Goal: Task Accomplishment & Management: Manage account settings

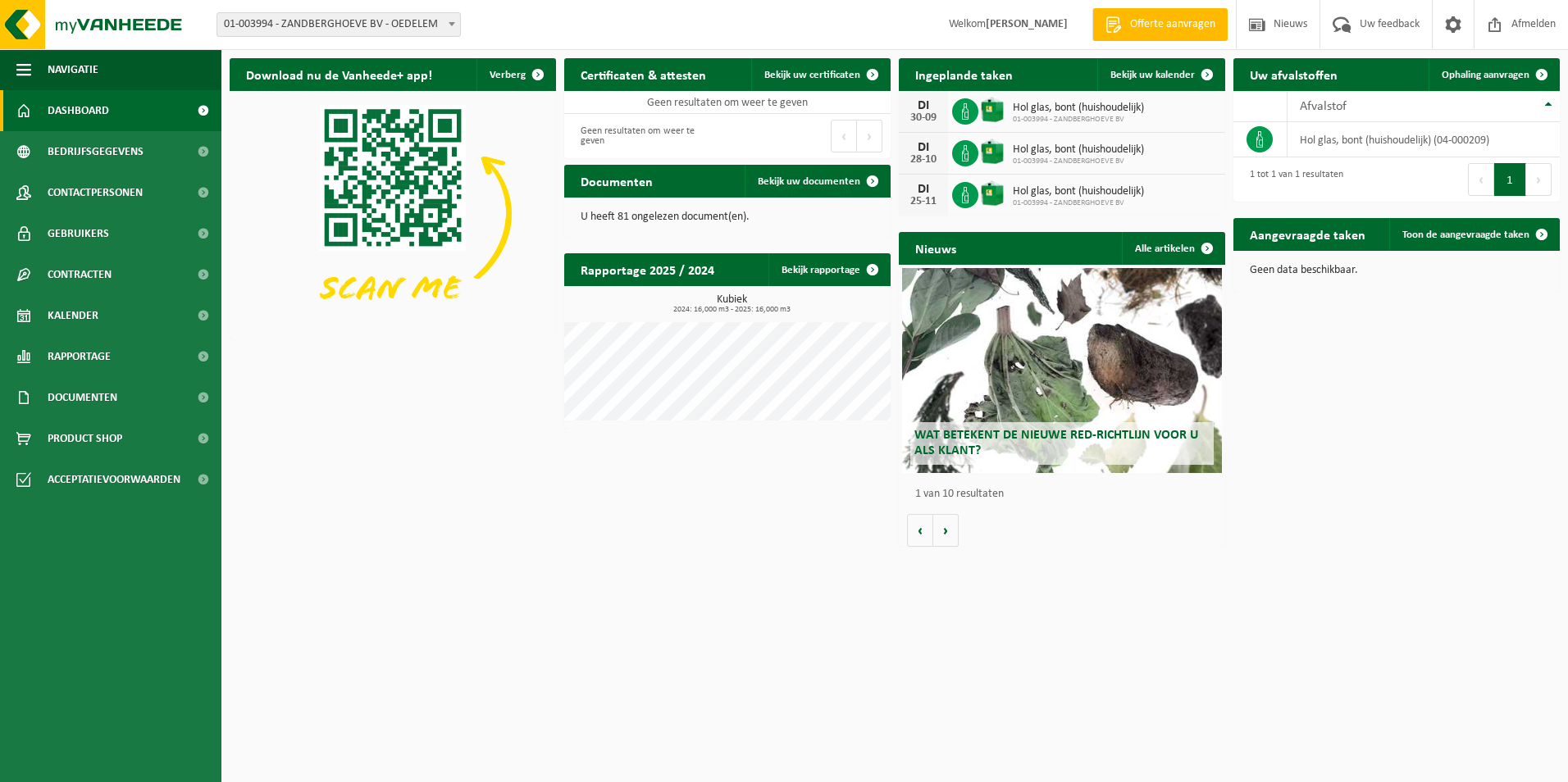
click at [1156, 112] on div "[DATE] Hol glas, bont (huishoudelijk) 01-003994 - ZANDBERGHOEVE BV" at bounding box center [1062, 112] width 326 height 42
click at [1156, 75] on span "Bekijk uw kalender" at bounding box center [1153, 75] width 85 height 10
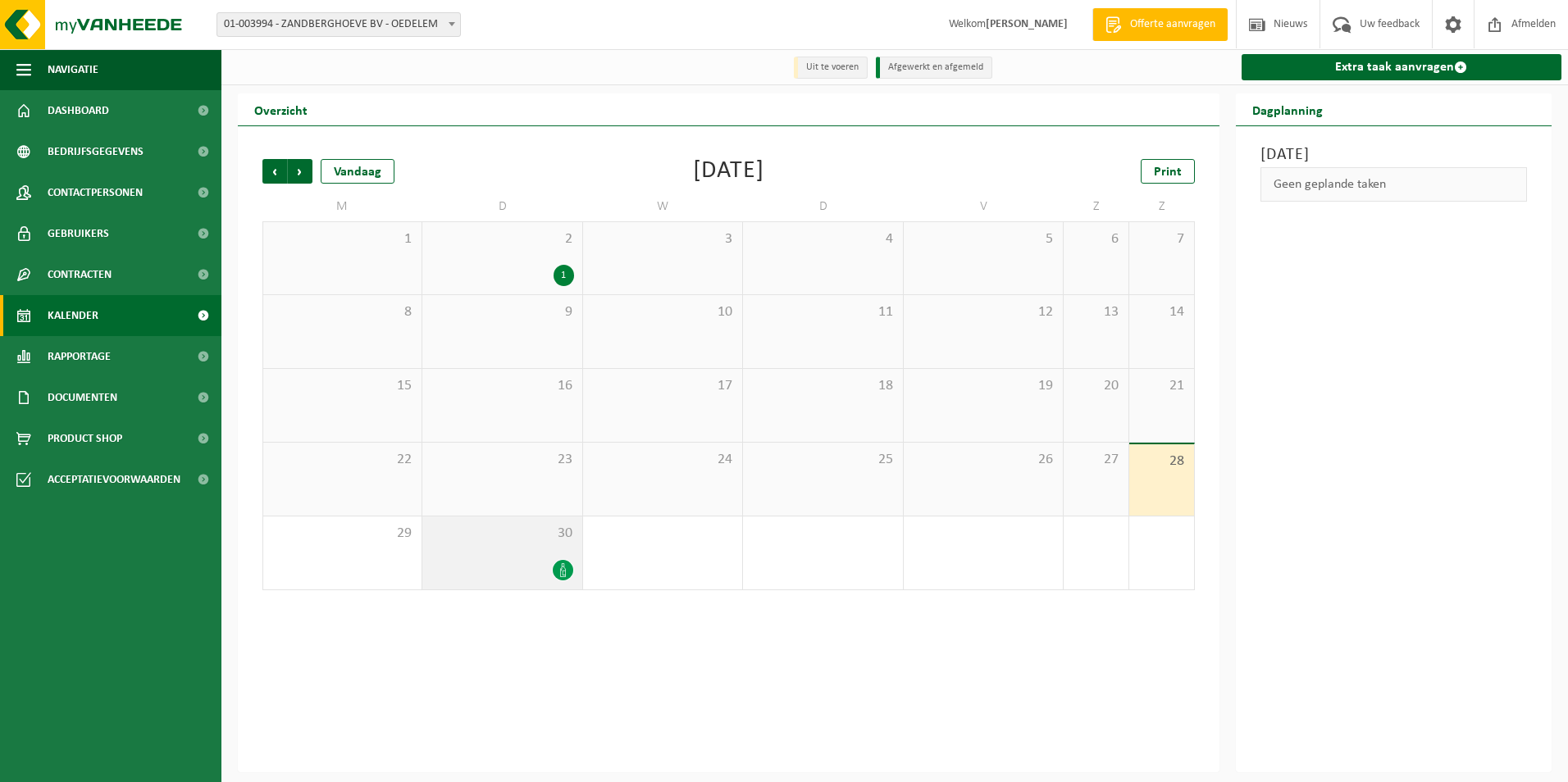
click at [571, 573] on span at bounding box center [563, 570] width 21 height 21
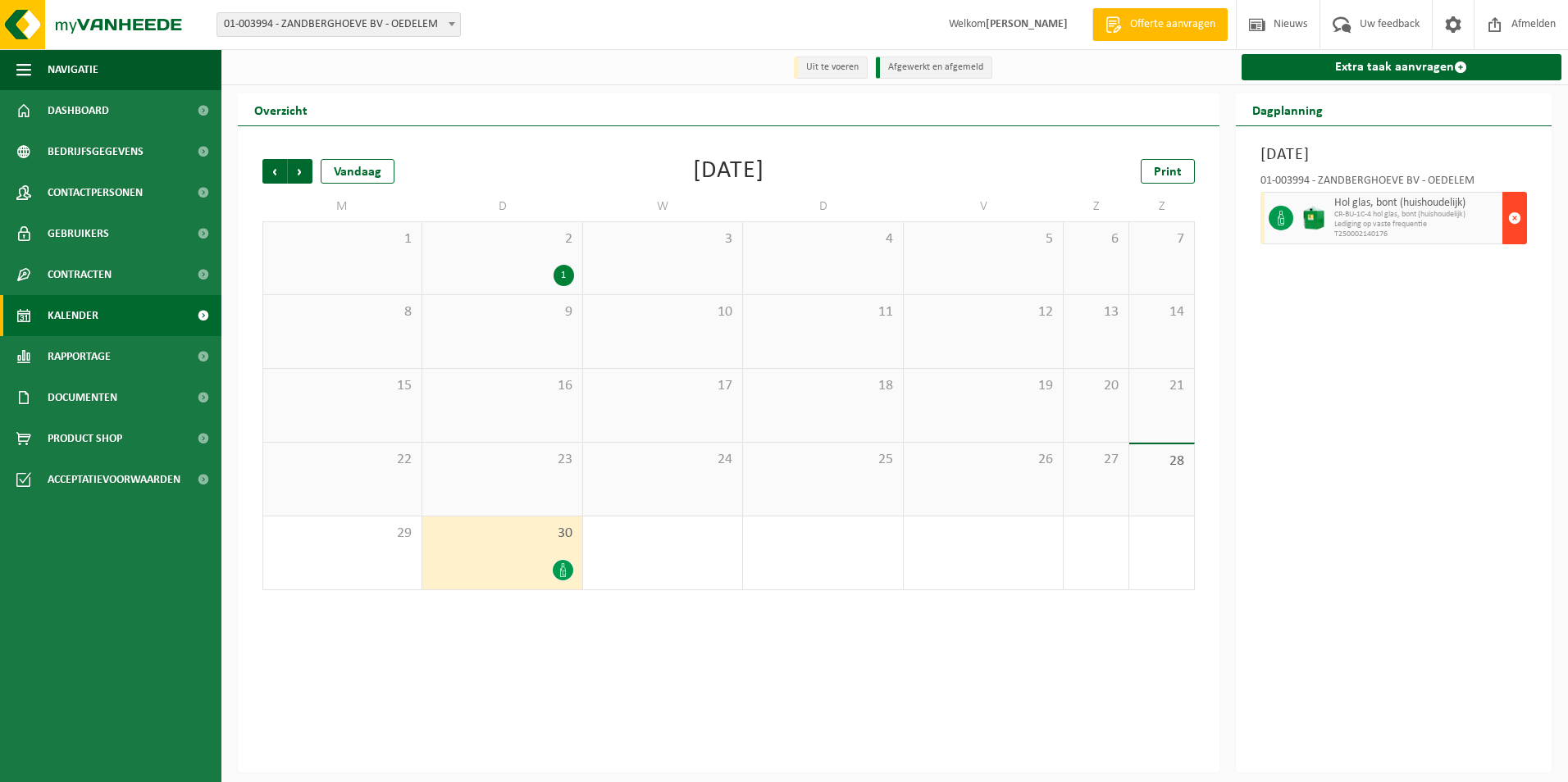
click at [1509, 217] on span "button" at bounding box center [1515, 218] width 13 height 33
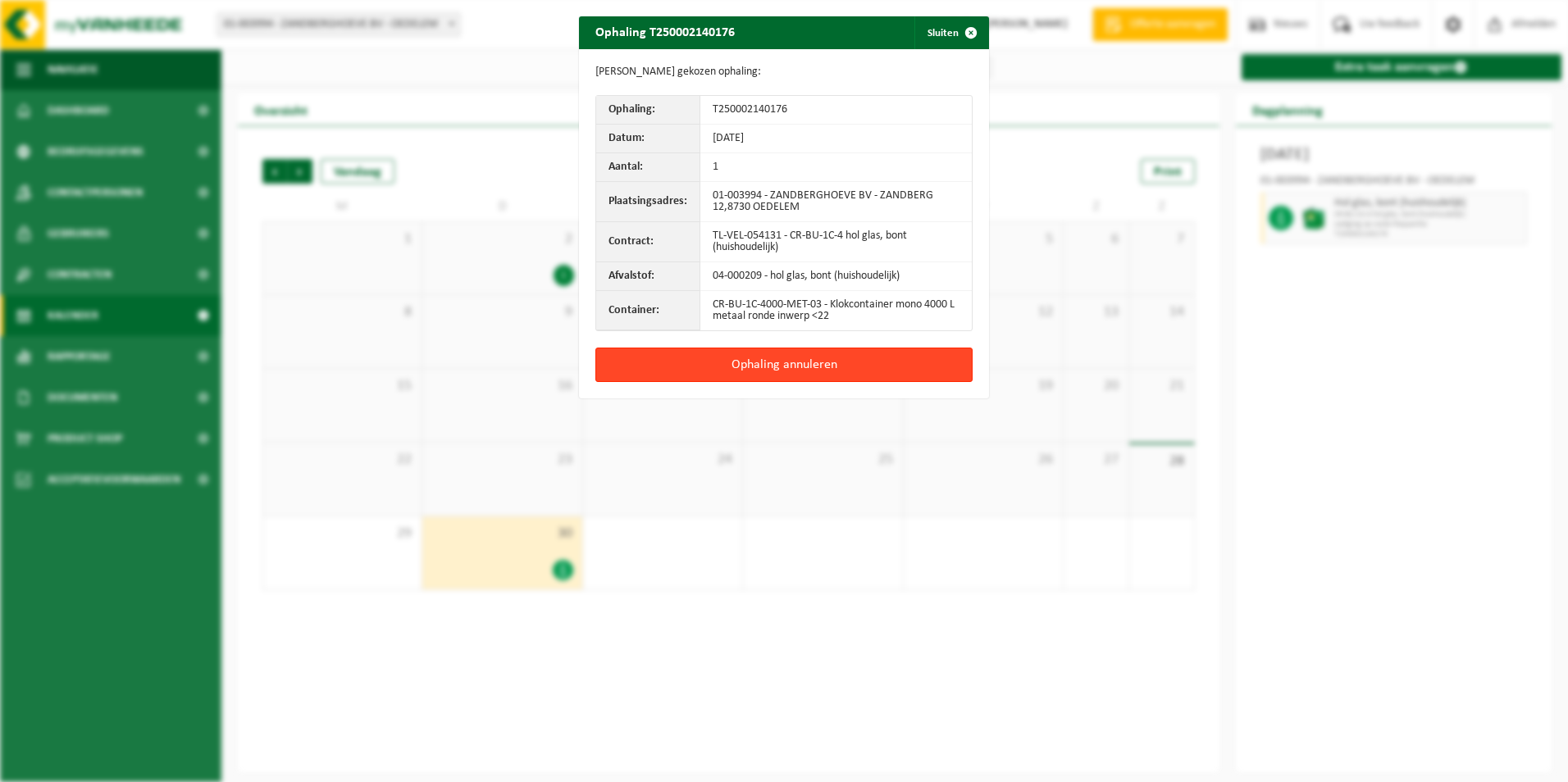
click at [787, 372] on button "Ophaling annuleren" at bounding box center [784, 365] width 378 height 35
